Goal: Task Accomplishment & Management: Use online tool/utility

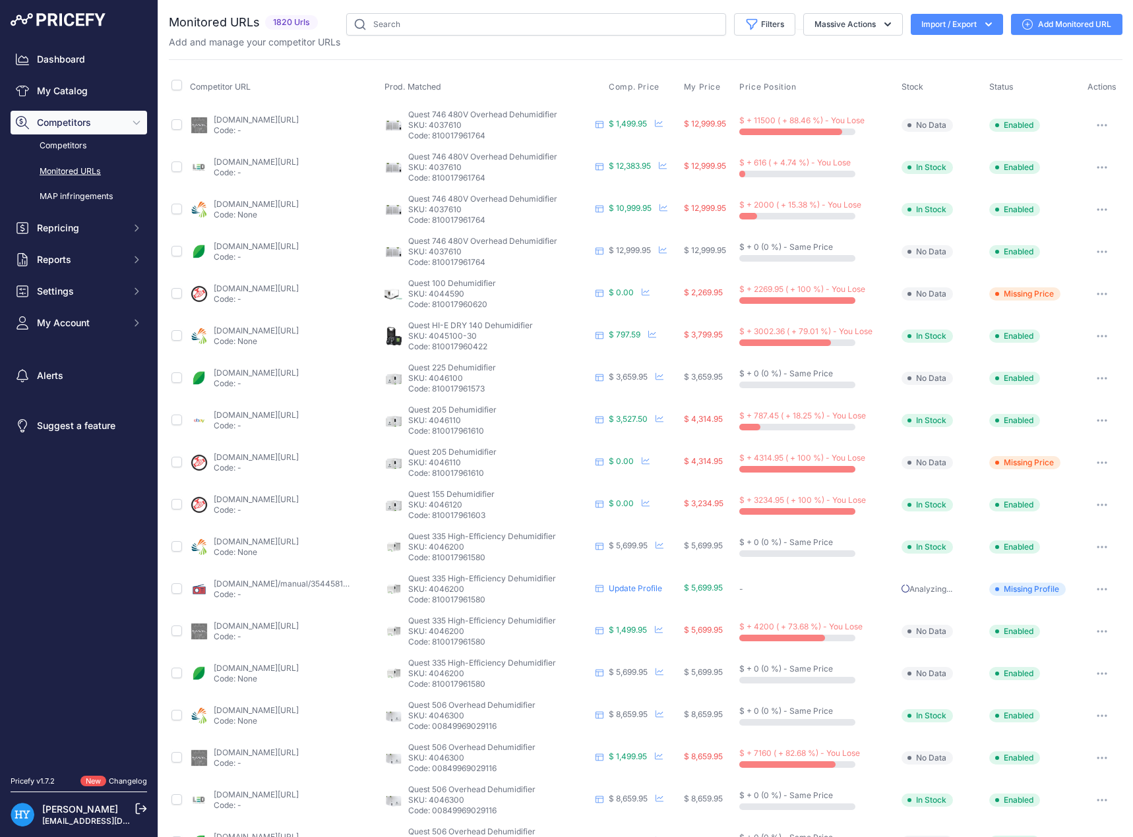
click at [968, 27] on button "Import / Export" at bounding box center [956, 24] width 92 height 21
click at [965, 48] on div "Import" at bounding box center [954, 52] width 105 height 24
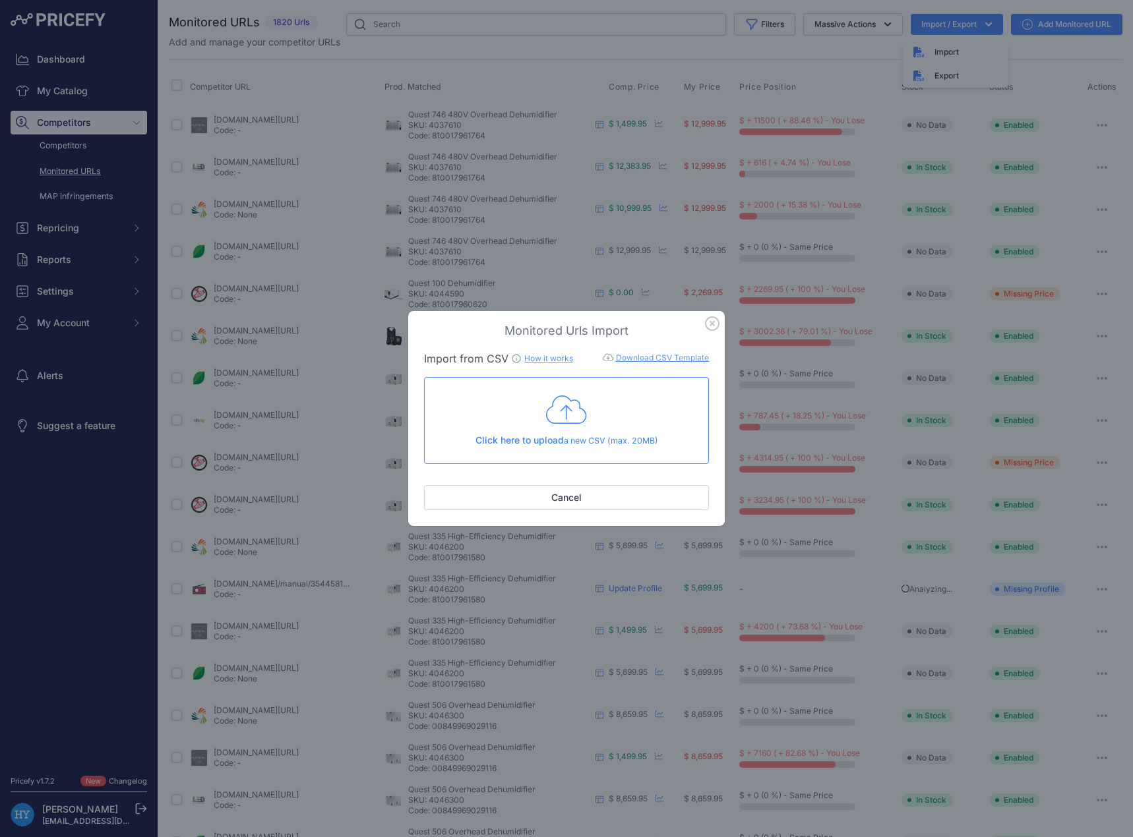
click at [688, 360] on link "Download CSV Template" at bounding box center [662, 358] width 93 height 10
click at [616, 500] on button "Cancel" at bounding box center [566, 497] width 285 height 25
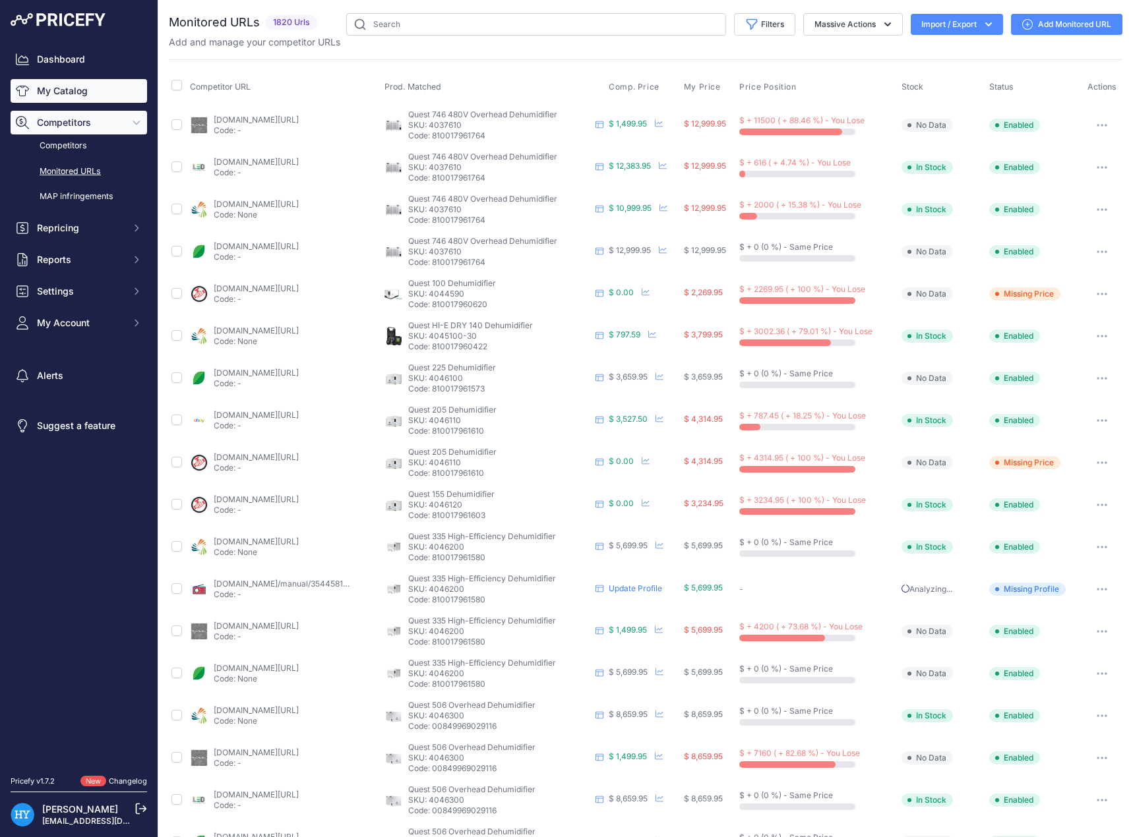
click at [47, 94] on link "My Catalog" at bounding box center [79, 91] width 136 height 24
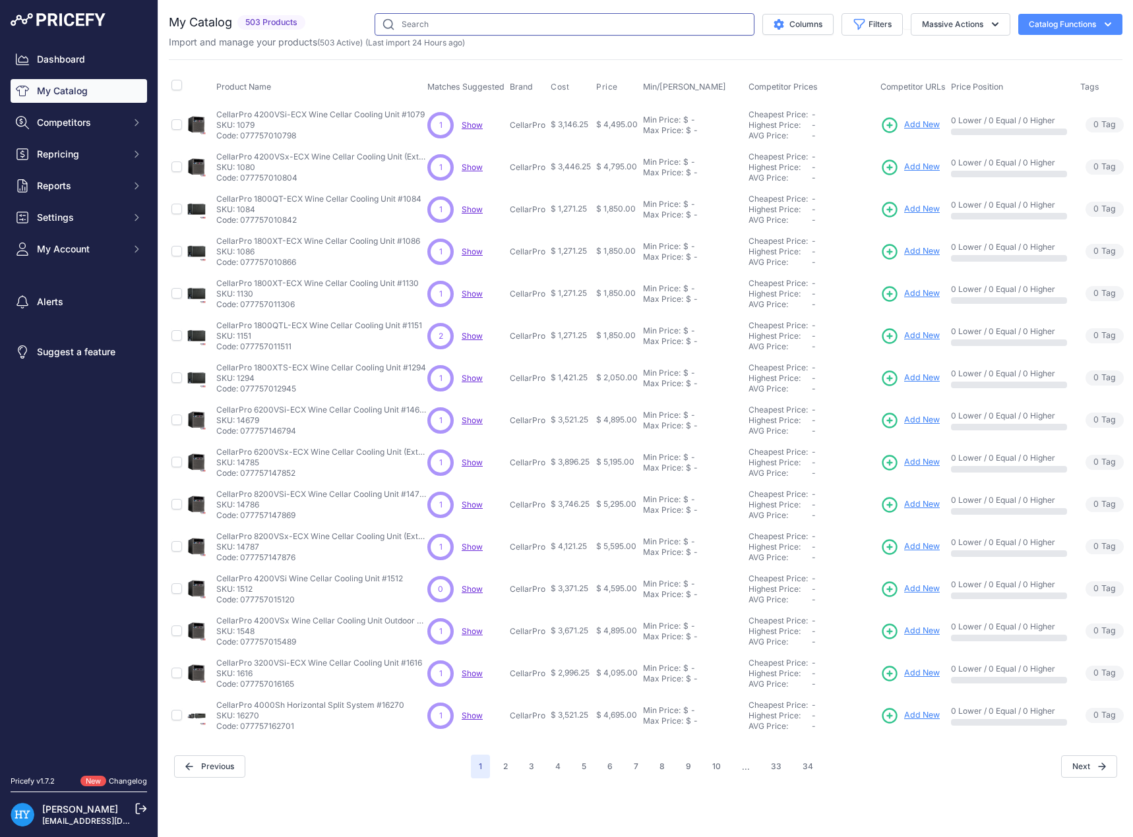
click at [478, 26] on input "text" at bounding box center [564, 24] width 380 height 22
type input "dhp093j35ba"
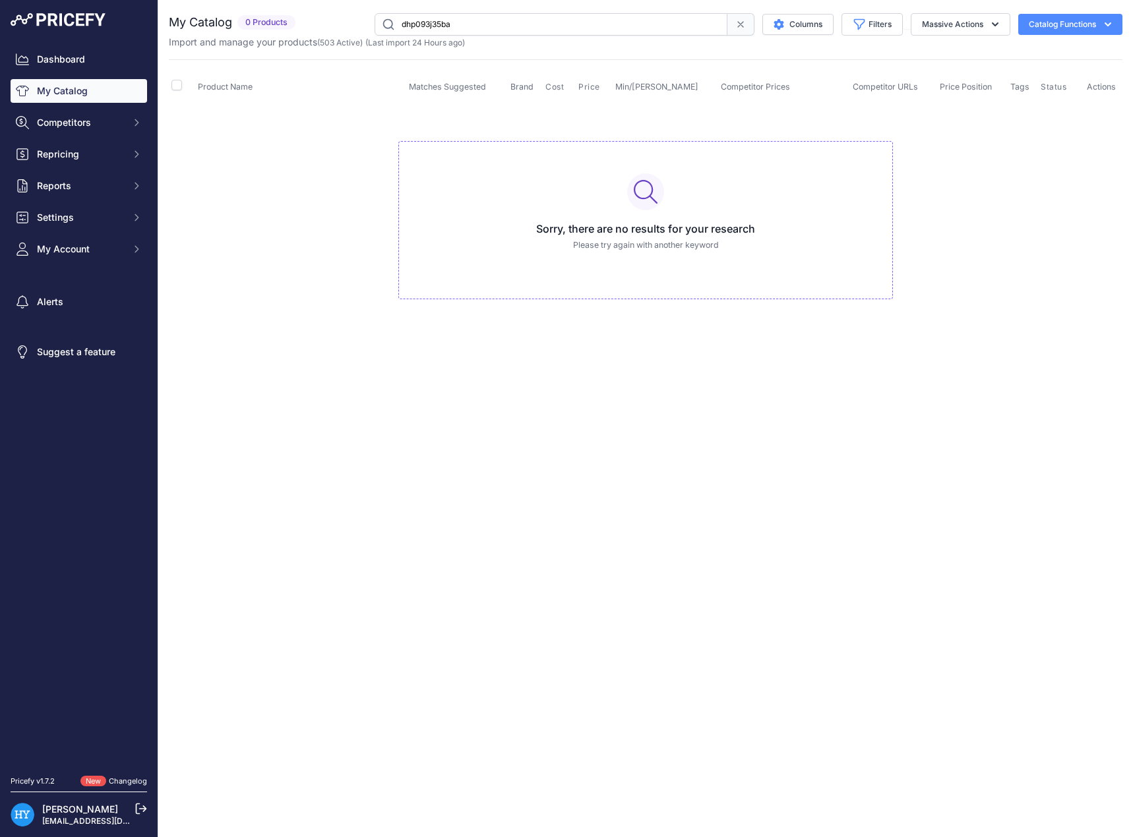
click at [1078, 20] on button "Catalog Functions" at bounding box center [1070, 24] width 104 height 21
click at [956, 19] on button "Massive Actions" at bounding box center [960, 24] width 100 height 22
click at [51, 91] on link "My Catalog" at bounding box center [79, 91] width 136 height 24
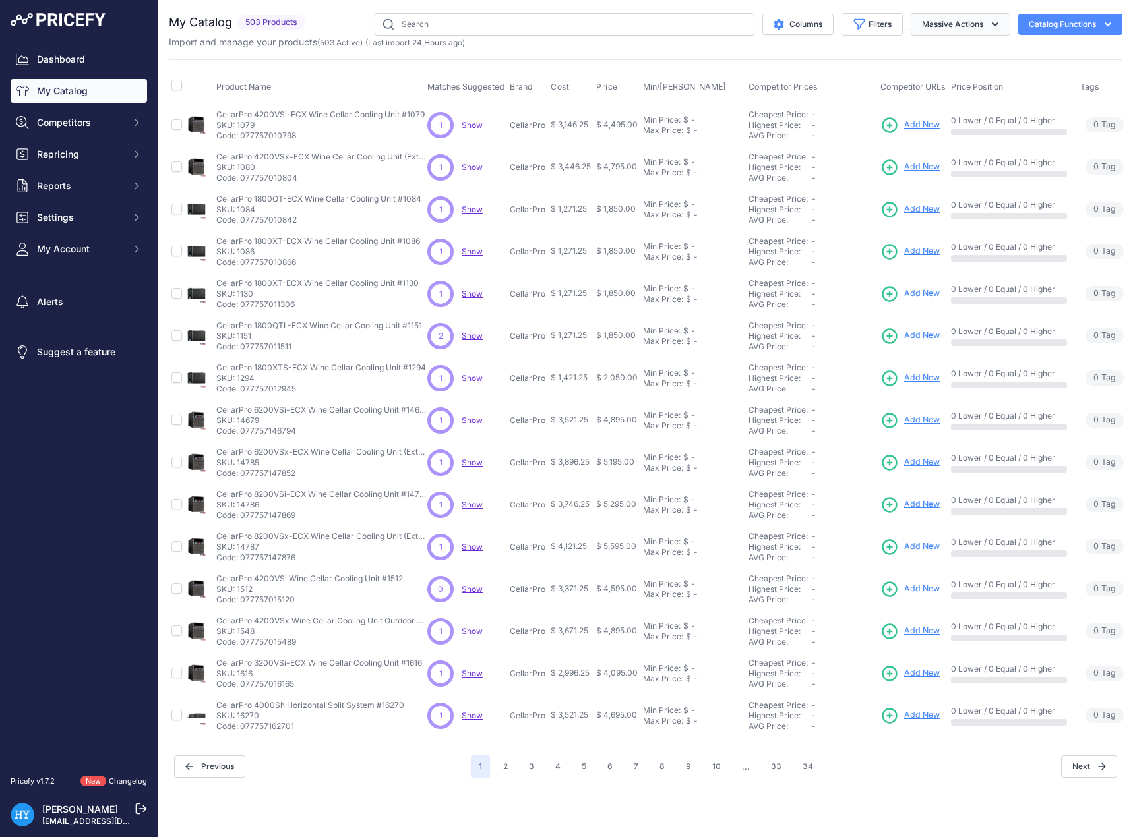
click at [968, 21] on button "Massive Actions" at bounding box center [960, 24] width 100 height 22
click at [1098, 22] on button "Catalog Functions" at bounding box center [1070, 24] width 104 height 21
click at [1044, 101] on link "Update Catalog" at bounding box center [1047, 100] width 148 height 24
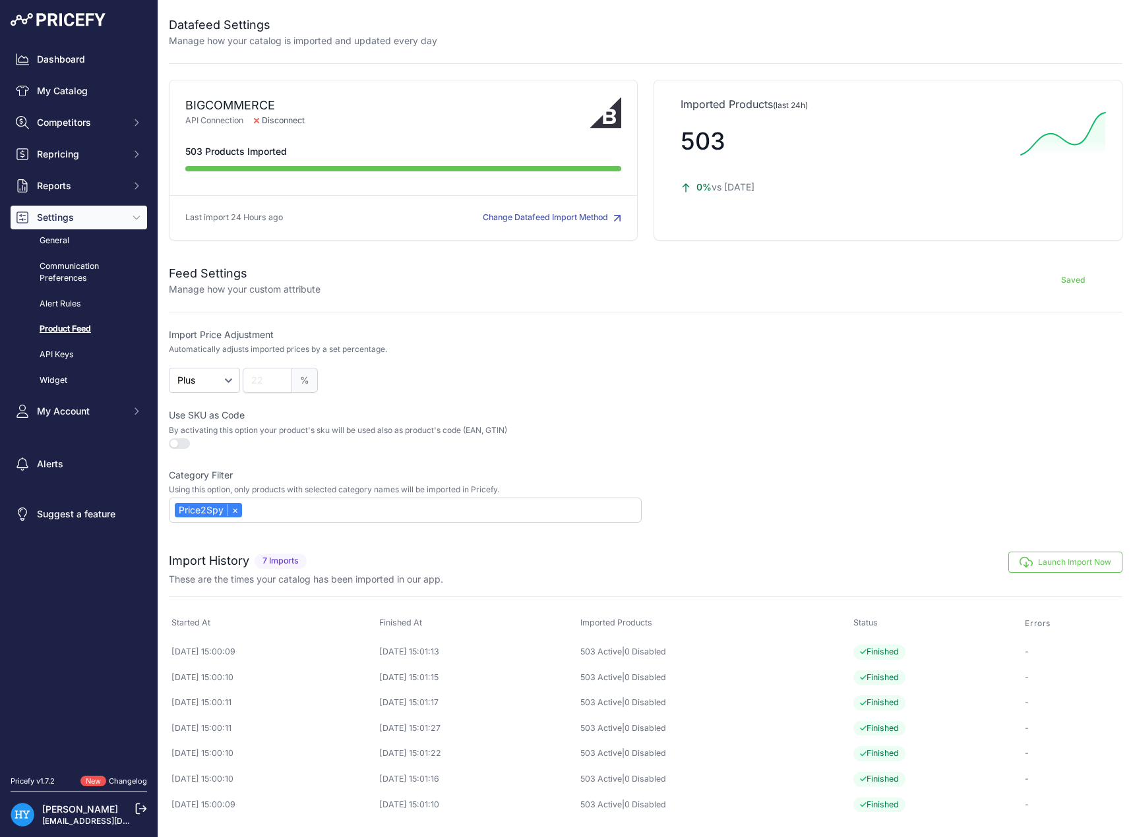
click at [1046, 558] on button "Launch Import Now" at bounding box center [1065, 562] width 114 height 21
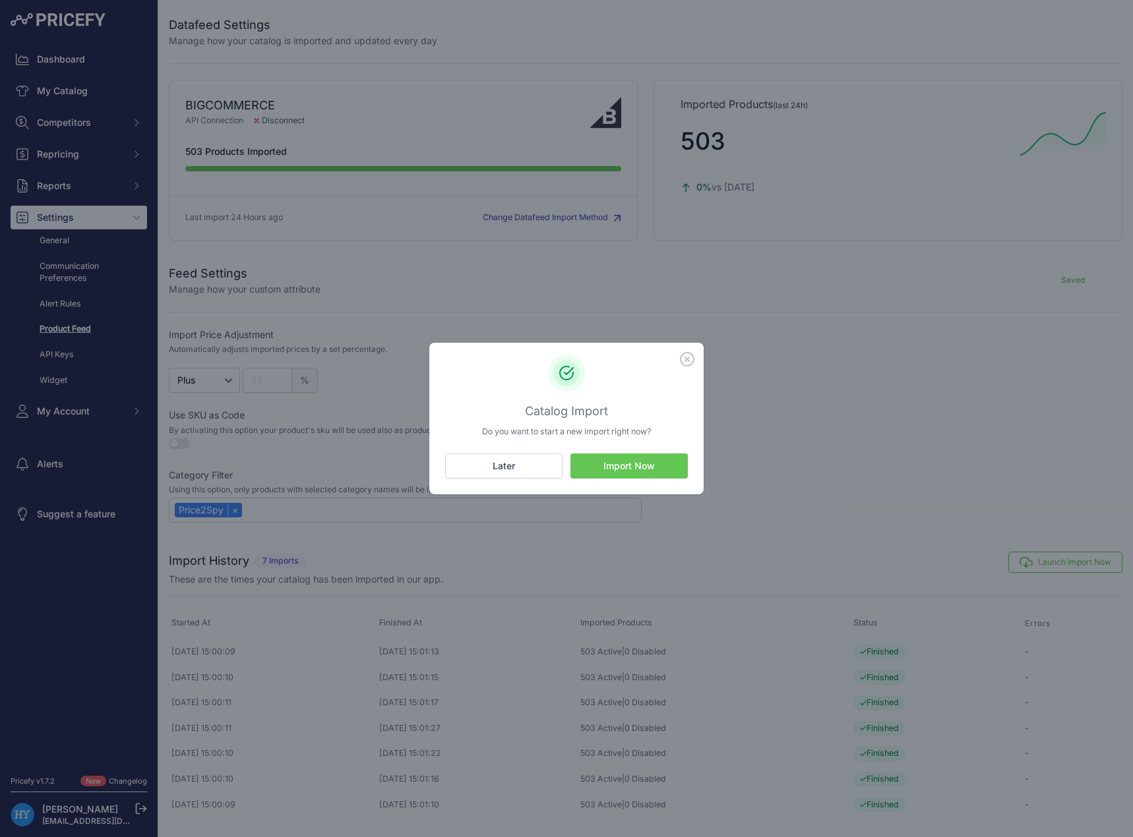
click at [628, 467] on button "Import Now" at bounding box center [628, 466] width 117 height 25
